Goal: Transaction & Acquisition: Subscribe to service/newsletter

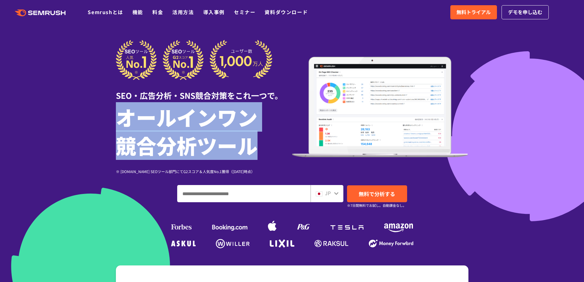
drag, startPoint x: 256, startPoint y: 151, endPoint x: 109, endPoint y: 118, distance: 150.7
click at [110, 118] on div "SEO・広告分析・SNS競合対策をこれ一つで。 オールインワン 競合分析ツール ※ [DOMAIN_NAME] SEOツール部門にてG2スコア＆人気度No.1…" at bounding box center [292, 145] width 365 height 210
click at [270, 125] on h1 "オールインワン 競合分析ツール" at bounding box center [204, 131] width 176 height 56
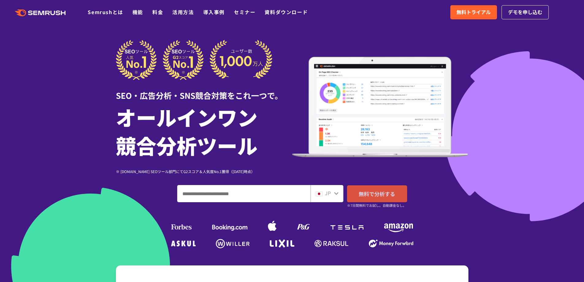
click at [368, 191] on span "無料で分析する" at bounding box center [376, 194] width 36 height 8
click at [459, 12] on span "無料トライアル" at bounding box center [473, 12] width 34 height 8
